Goal: Task Accomplishment & Management: Manage account settings

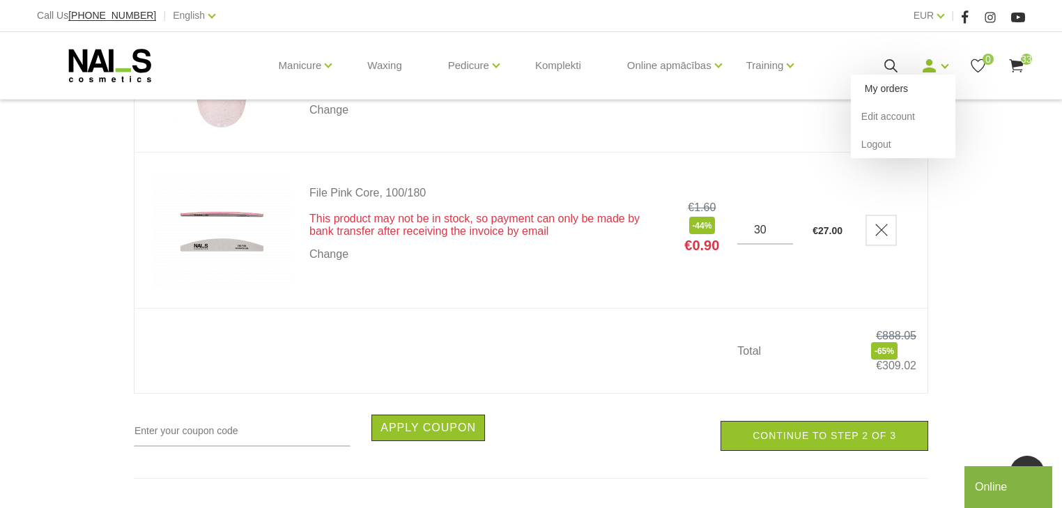
click at [922, 81] on link "My orders" at bounding box center [903, 89] width 105 height 28
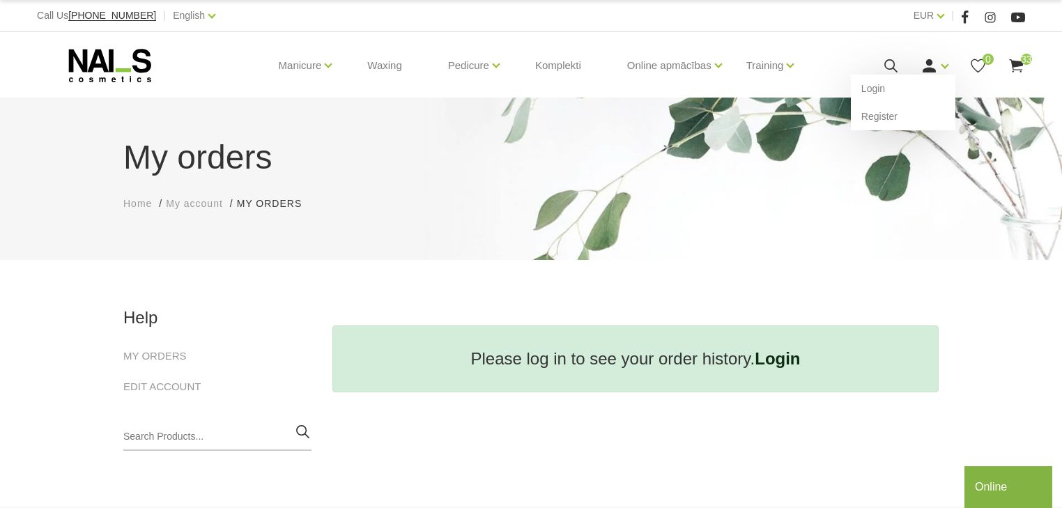
click at [930, 57] on icon at bounding box center [929, 65] width 17 height 17
click at [900, 95] on link "Login" at bounding box center [903, 89] width 105 height 28
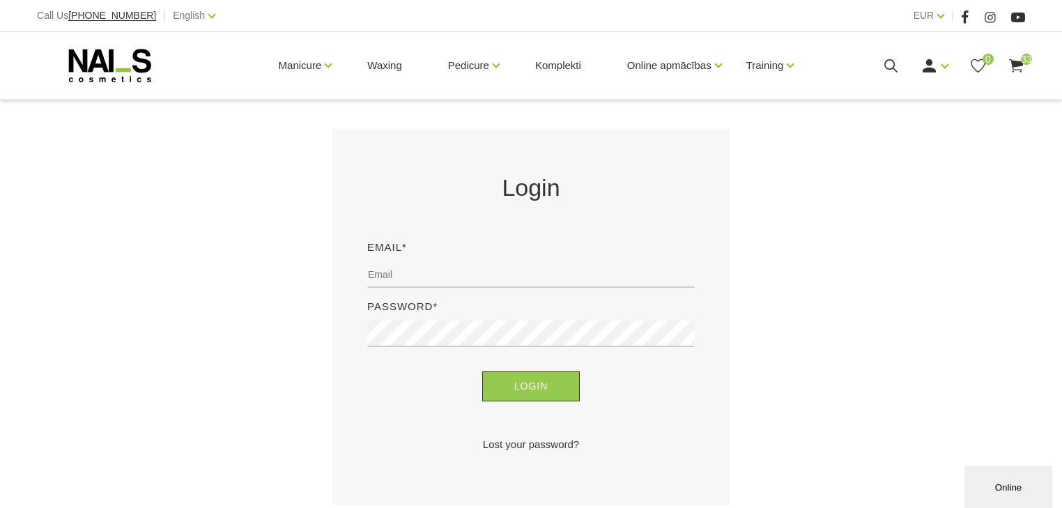
scroll to position [223, 0]
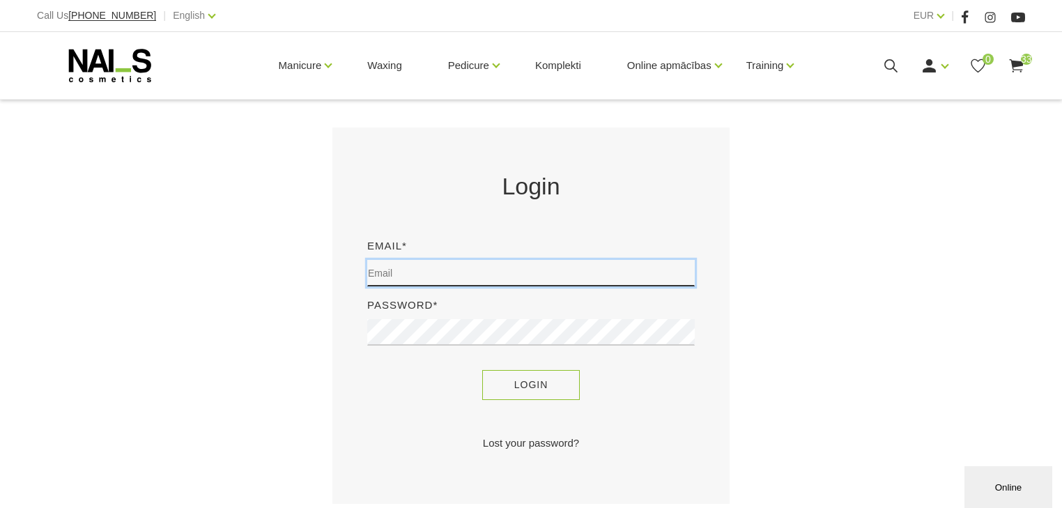
type input "davy_de_graef@hotmail.com"
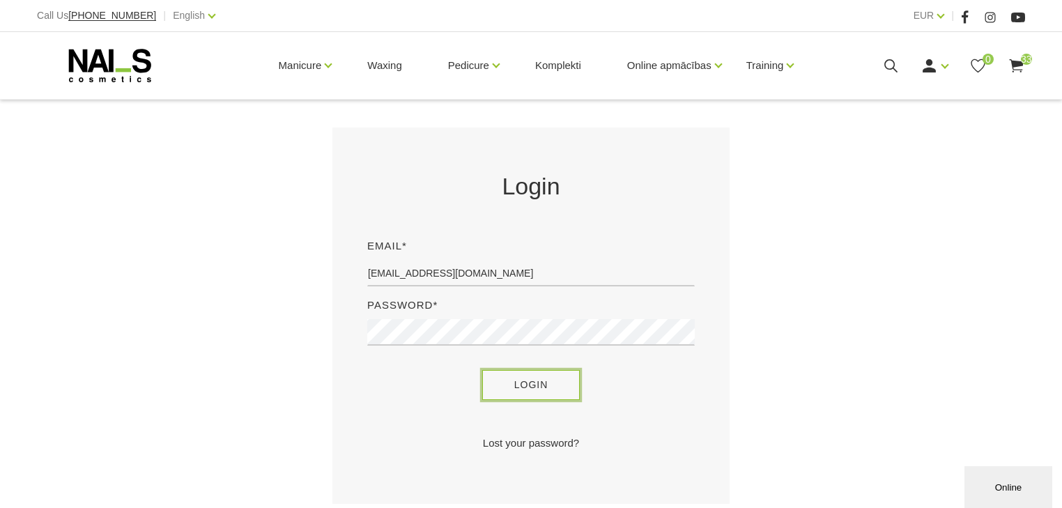
click at [537, 375] on button "Login" at bounding box center [531, 385] width 98 height 30
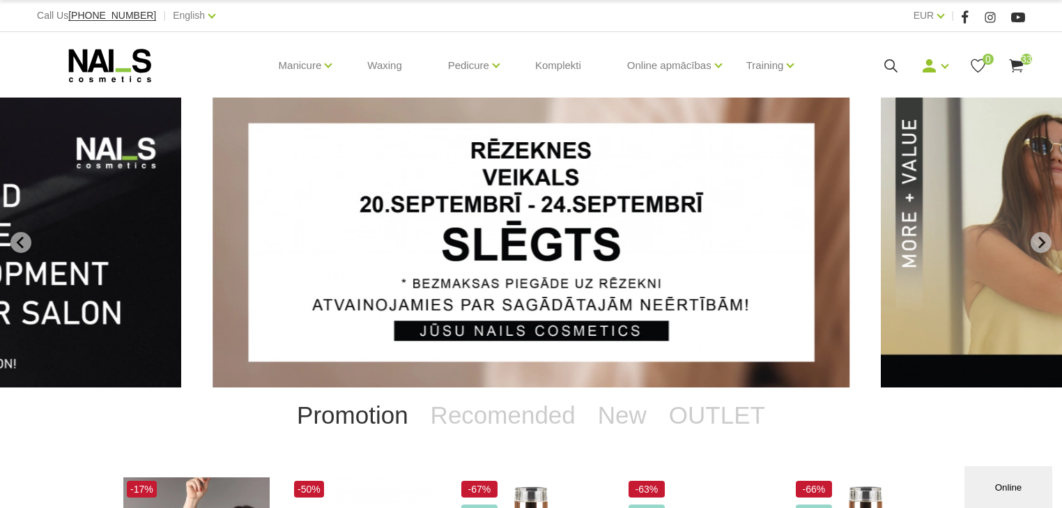
click at [1017, 67] on icon at bounding box center [1016, 65] width 17 height 17
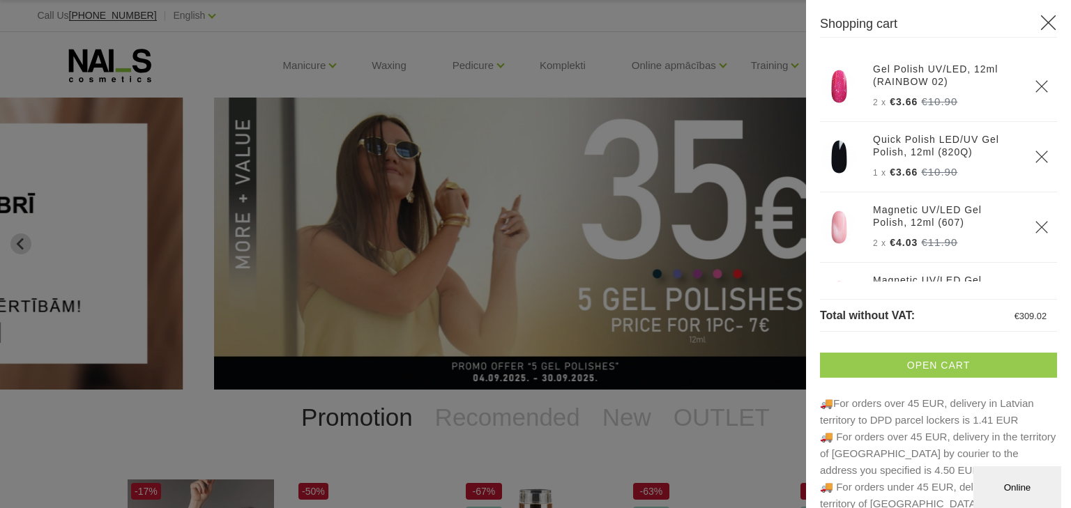
click at [917, 368] on link "Open cart" at bounding box center [938, 365] width 237 height 25
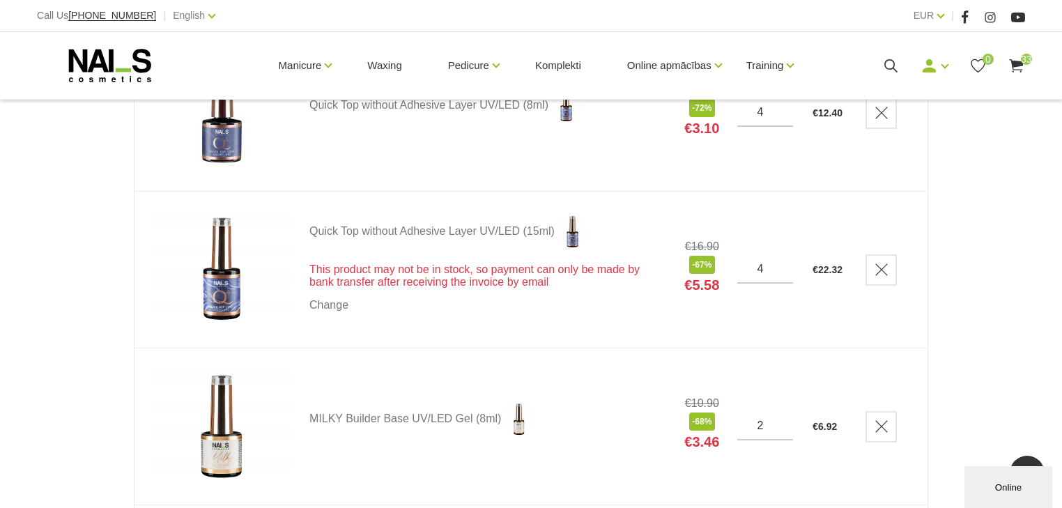
scroll to position [2119, 0]
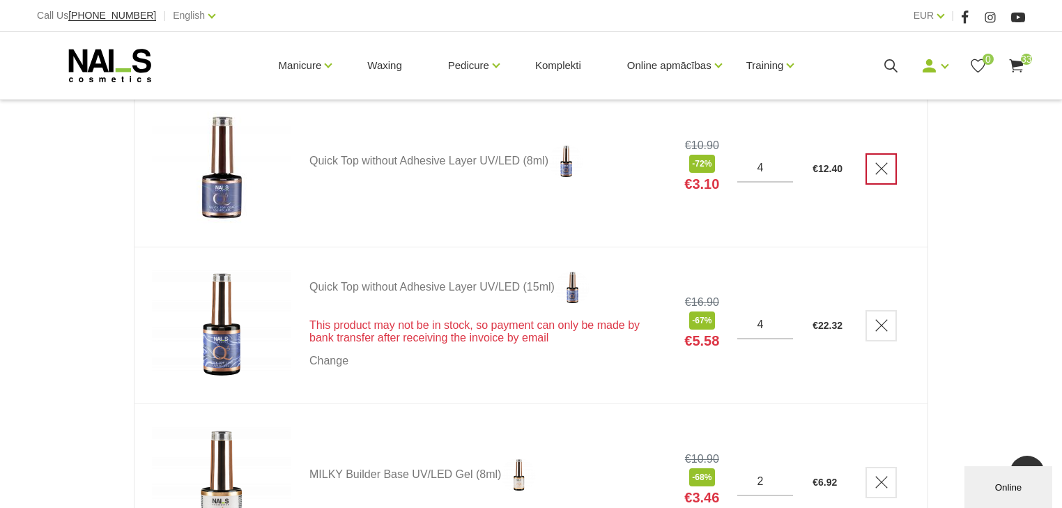
click at [889, 163] on icon "Delete" at bounding box center [882, 169] width 14 height 14
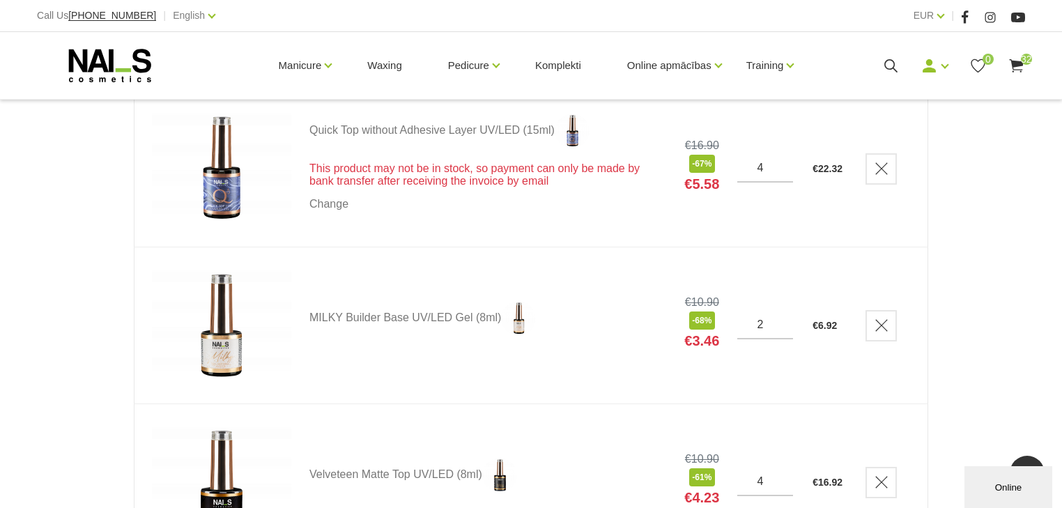
click at [889, 163] on icon "Delete" at bounding box center [882, 169] width 14 height 14
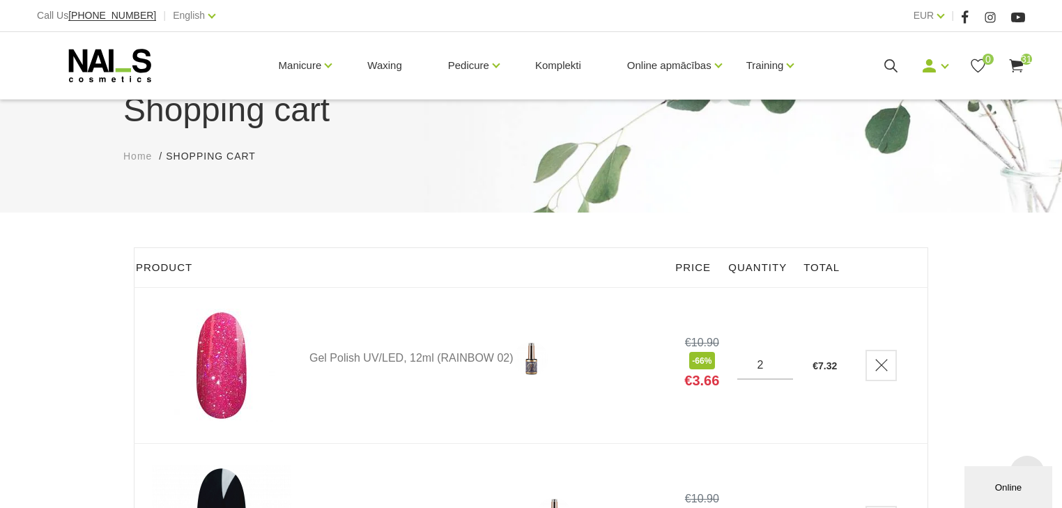
scroll to position [0, 0]
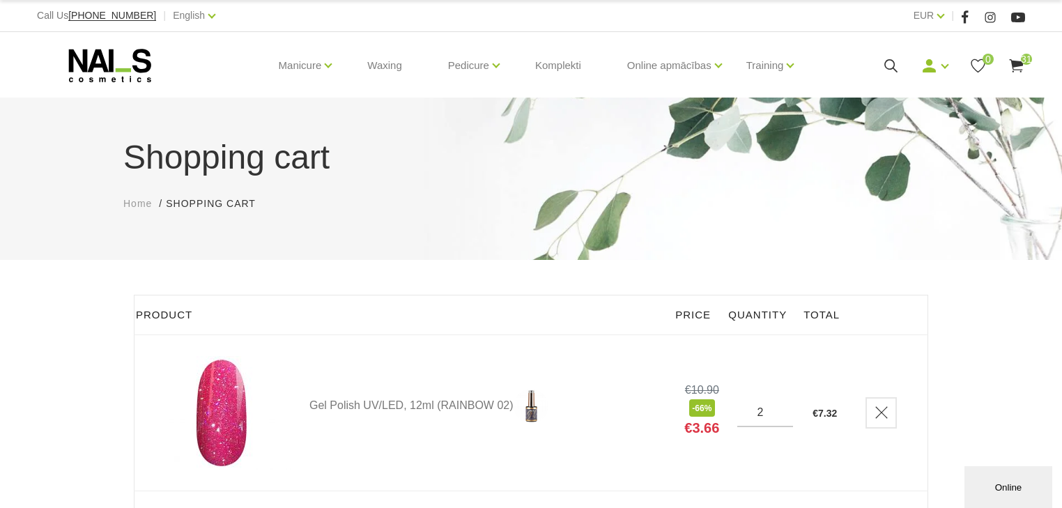
click at [1017, 65] on use at bounding box center [1016, 65] width 14 height 13
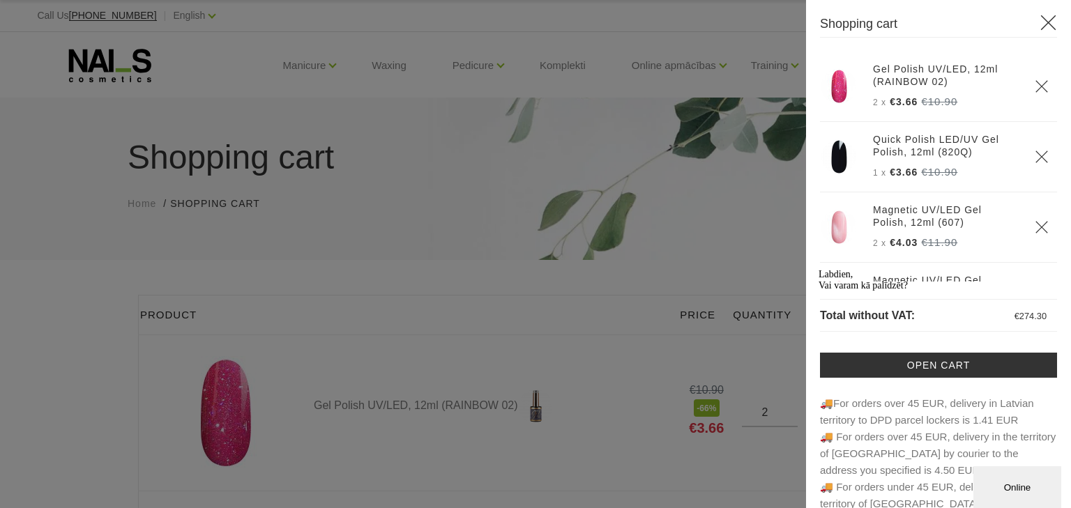
click at [1039, 25] on icon at bounding box center [1047, 22] width 17 height 17
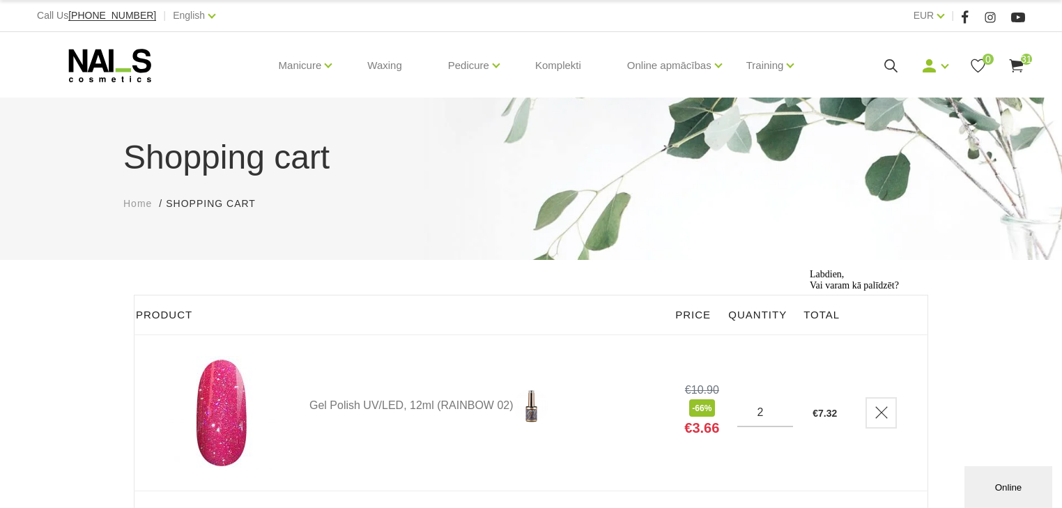
click at [1004, 484] on div "Online" at bounding box center [1008, 487] width 67 height 10
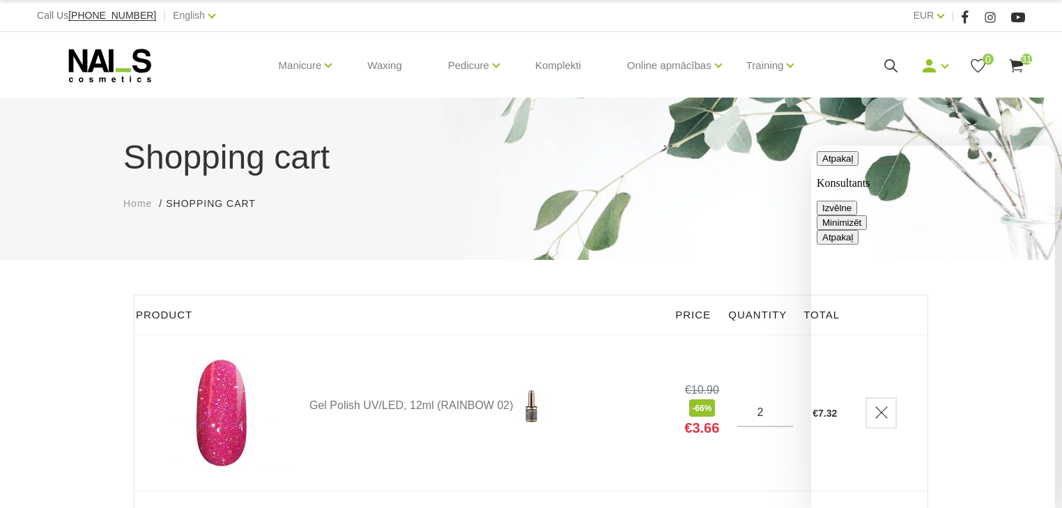
click at [867, 215] on button "Minimizēt" at bounding box center [842, 222] width 50 height 15
